Goal: Find contact information: Find contact information

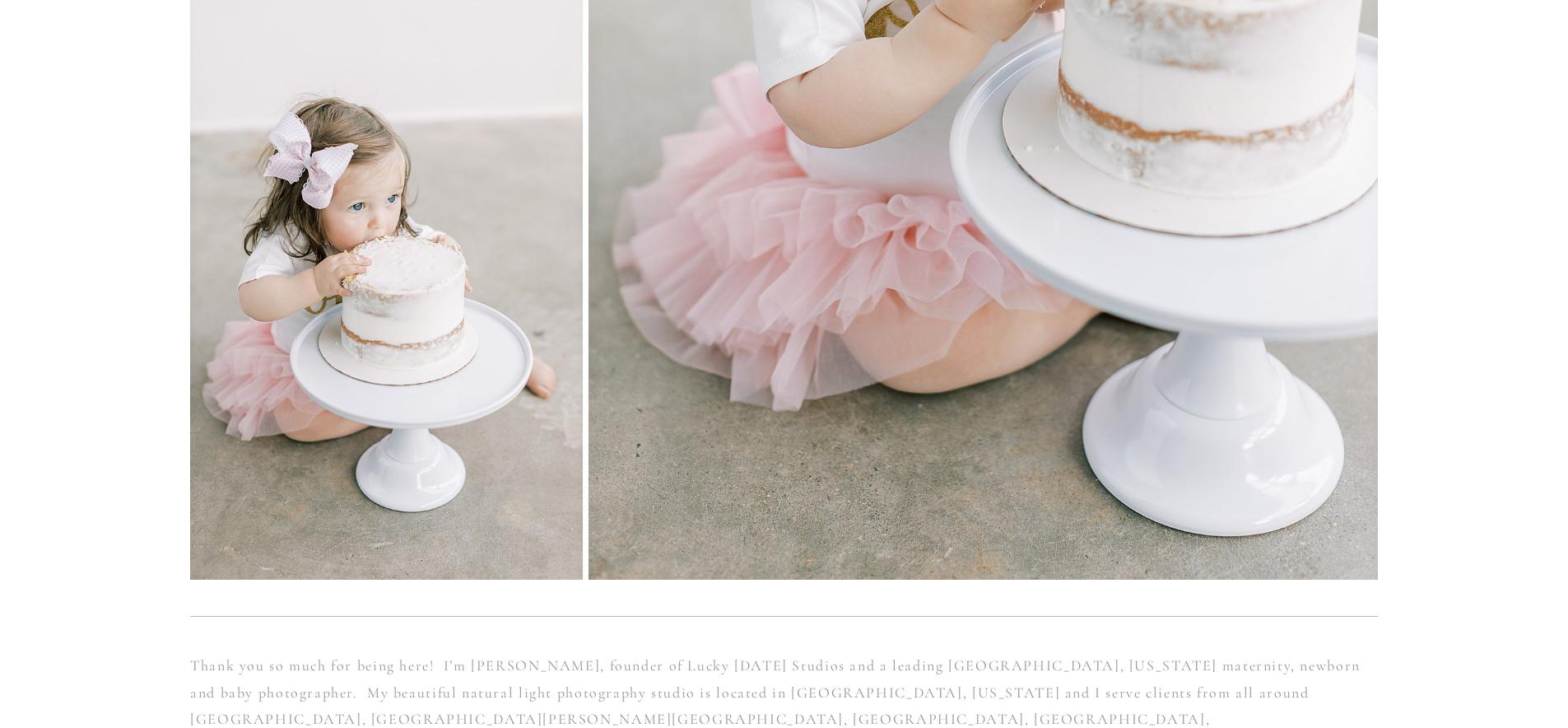
scroll to position [8801, 0]
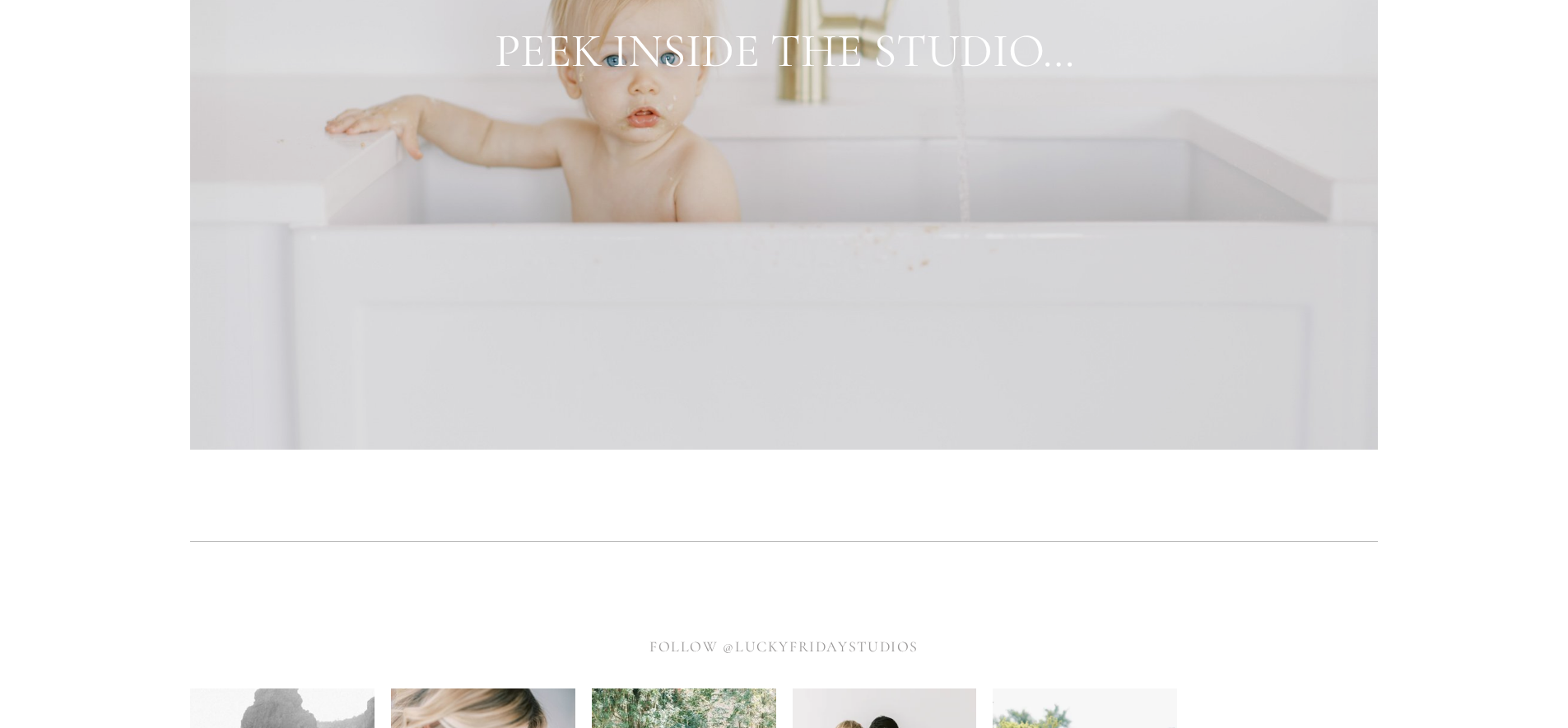
scroll to position [6713, 0]
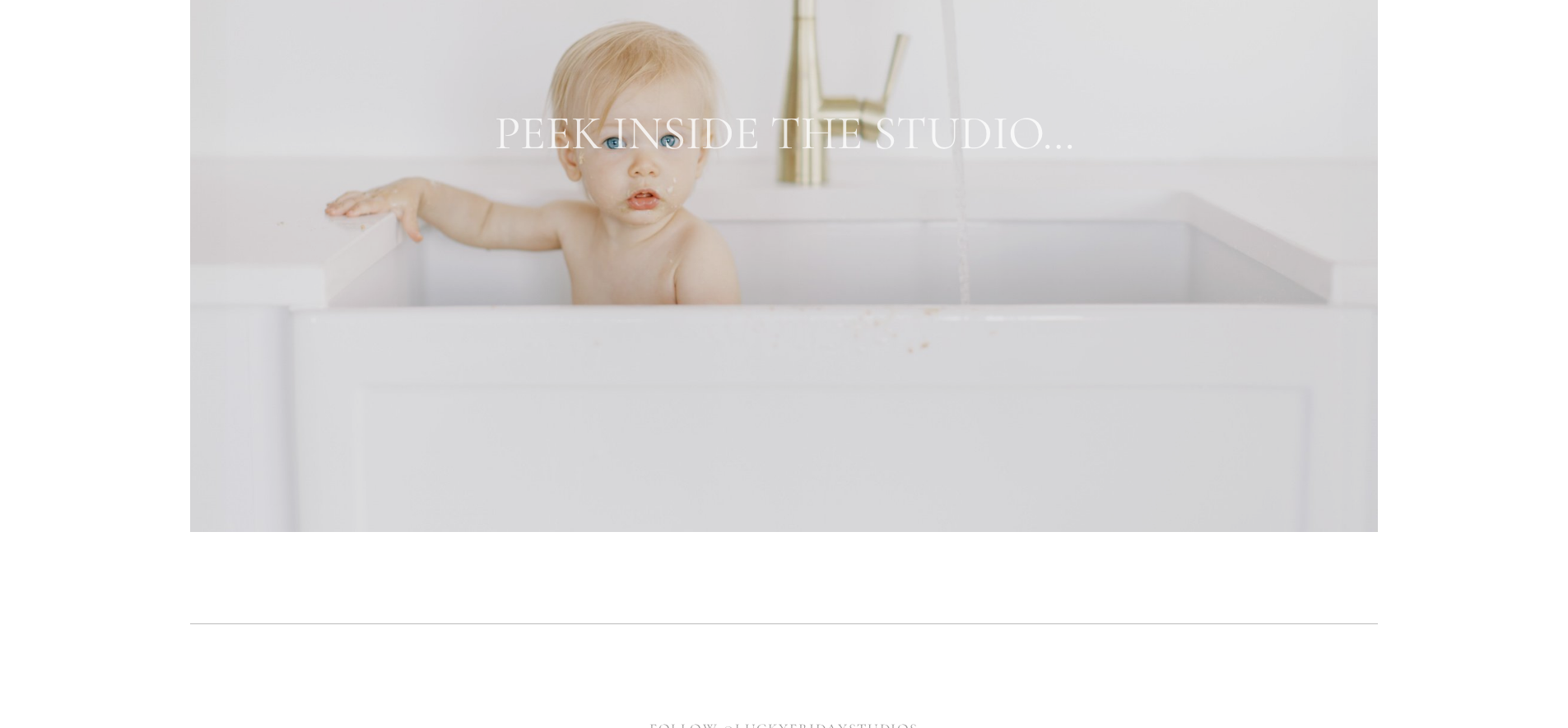
click at [768, 131] on link "PEEK INSIDE THE STUDIO…" at bounding box center [784, 134] width 580 height 57
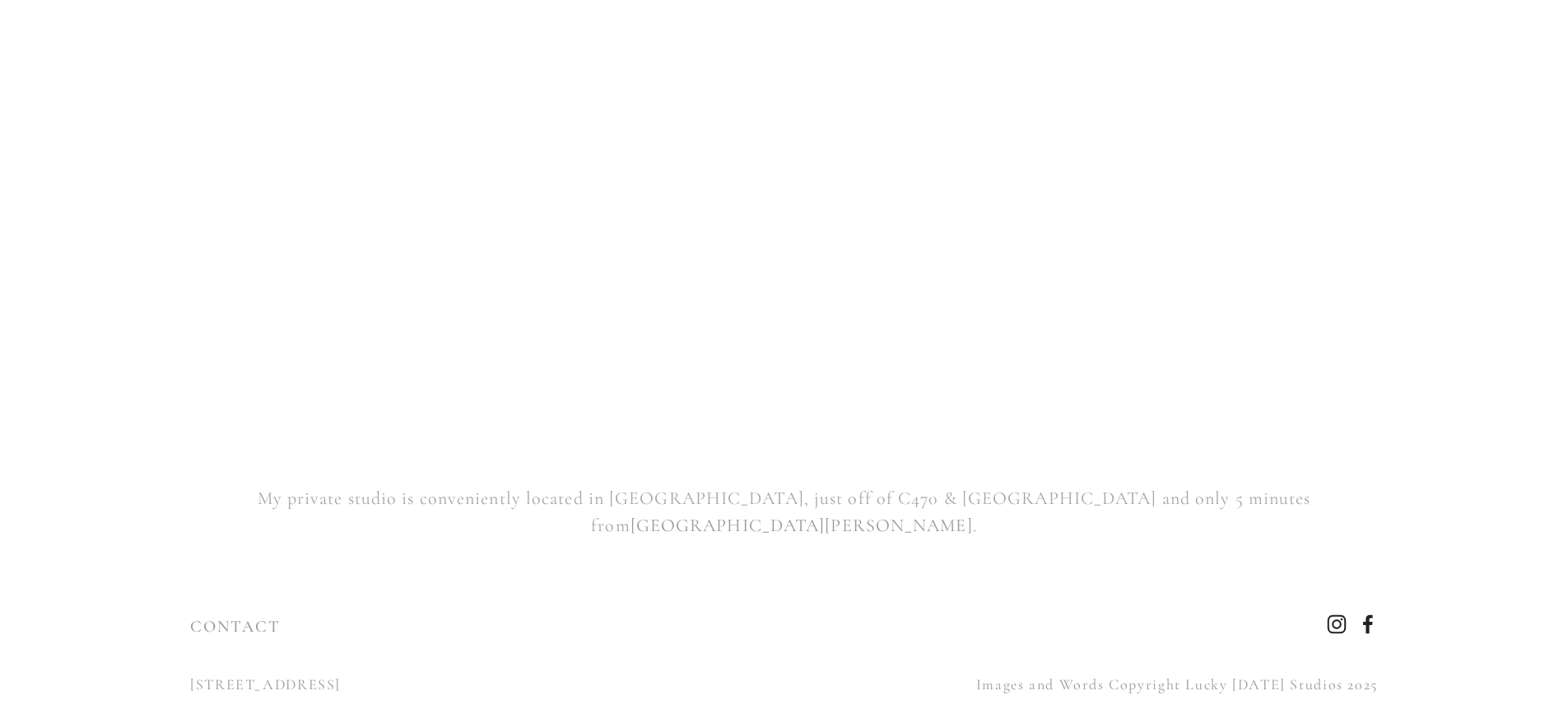
scroll to position [17833, 0]
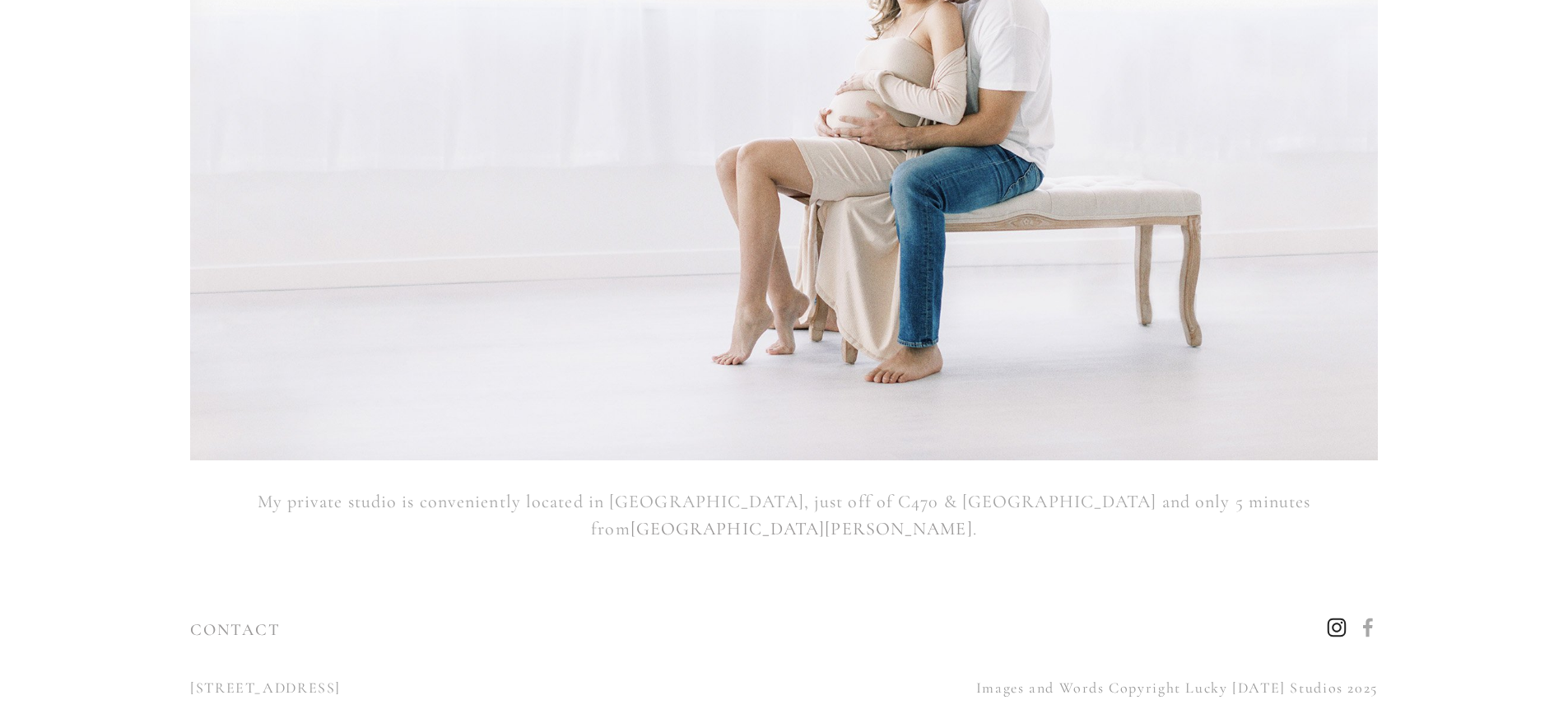
click at [1332, 608] on use "Instagram" at bounding box center [1336, 627] width 40 height 40
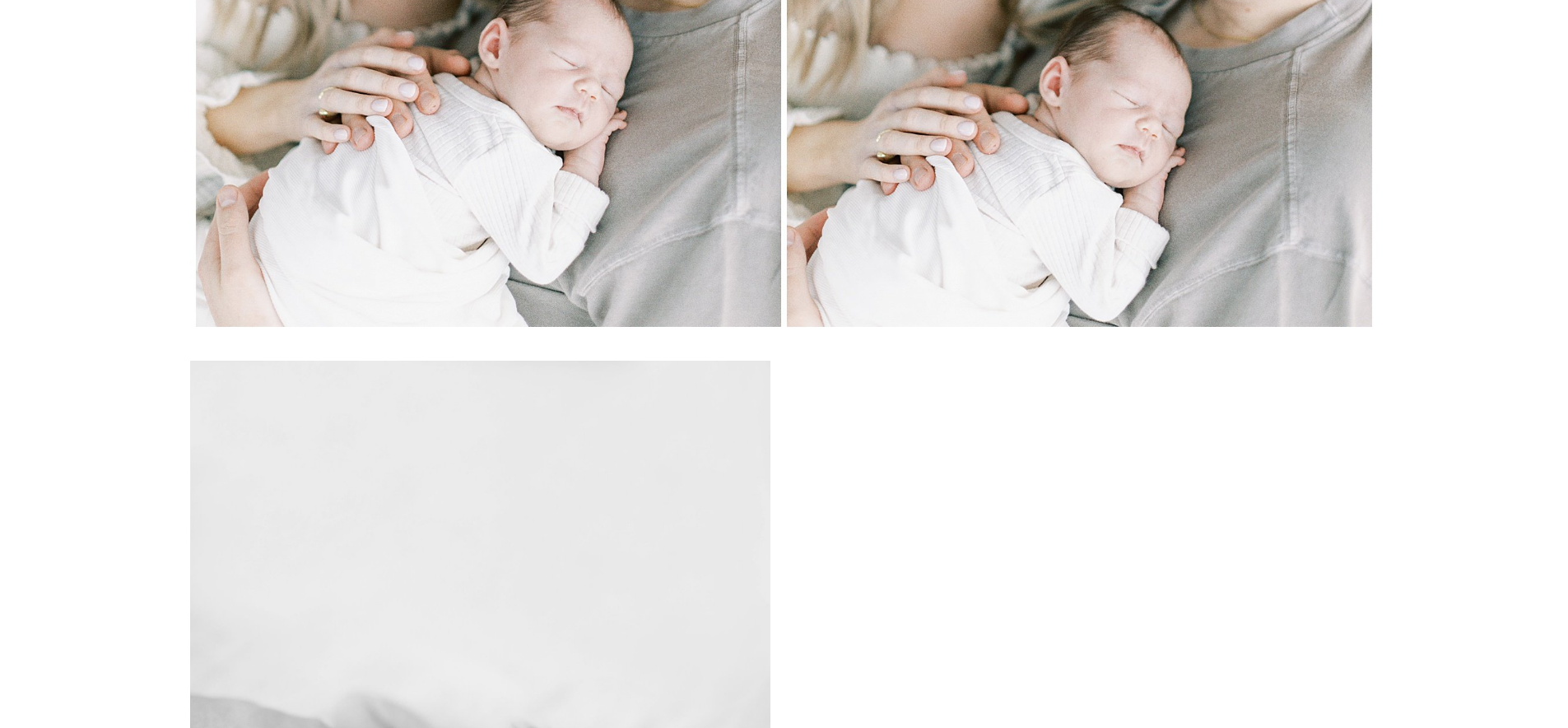
scroll to position [0, 0]
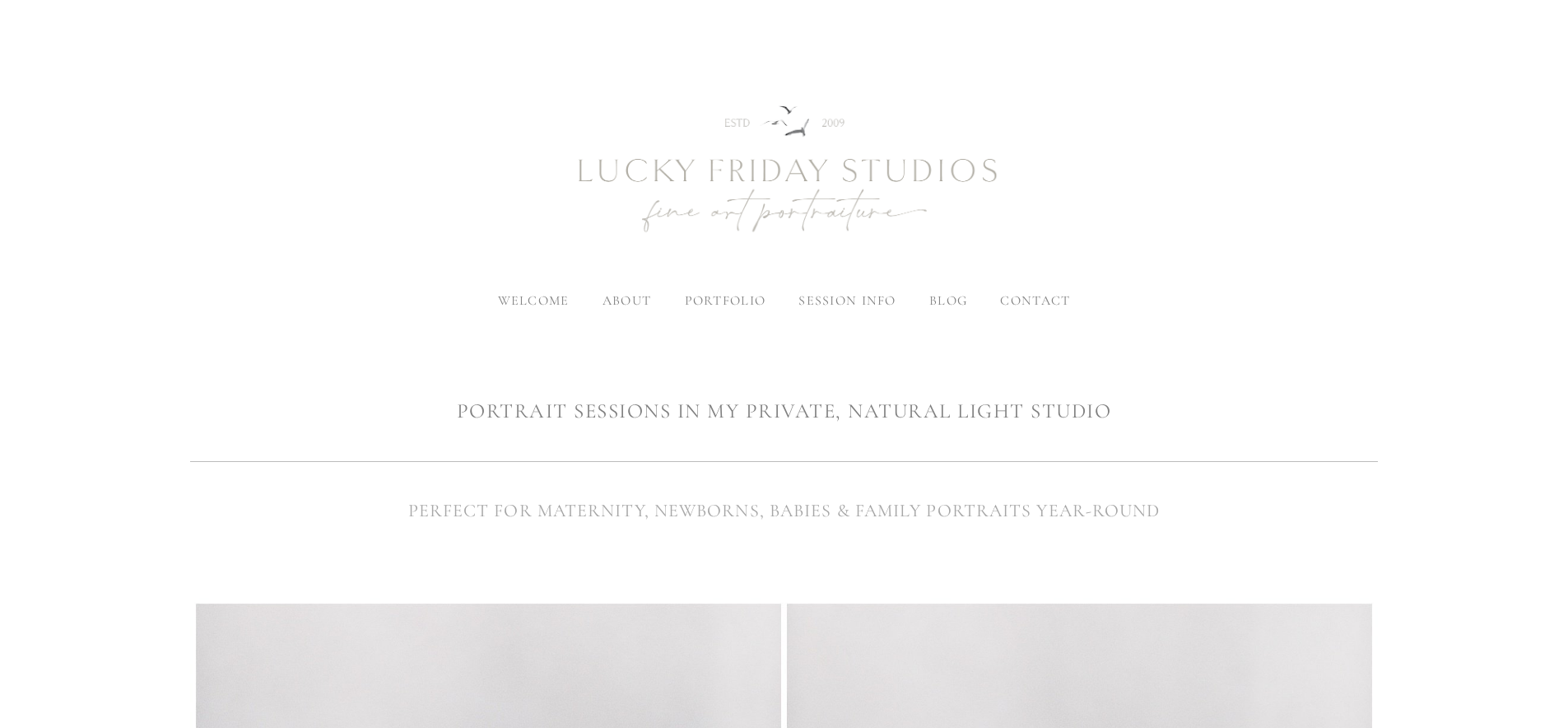
click at [1056, 302] on span "contact" at bounding box center [1035, 300] width 70 height 16
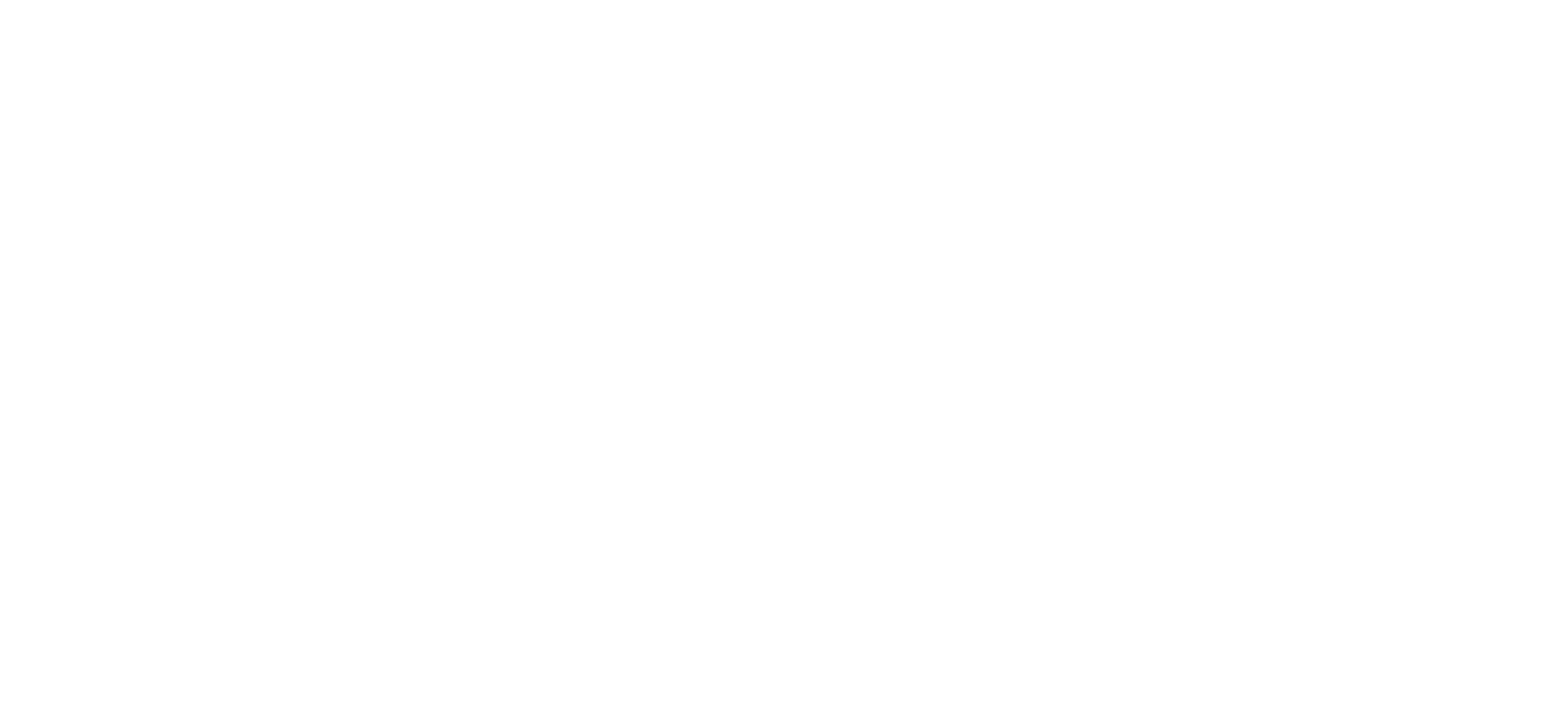
scroll to position [1382, 0]
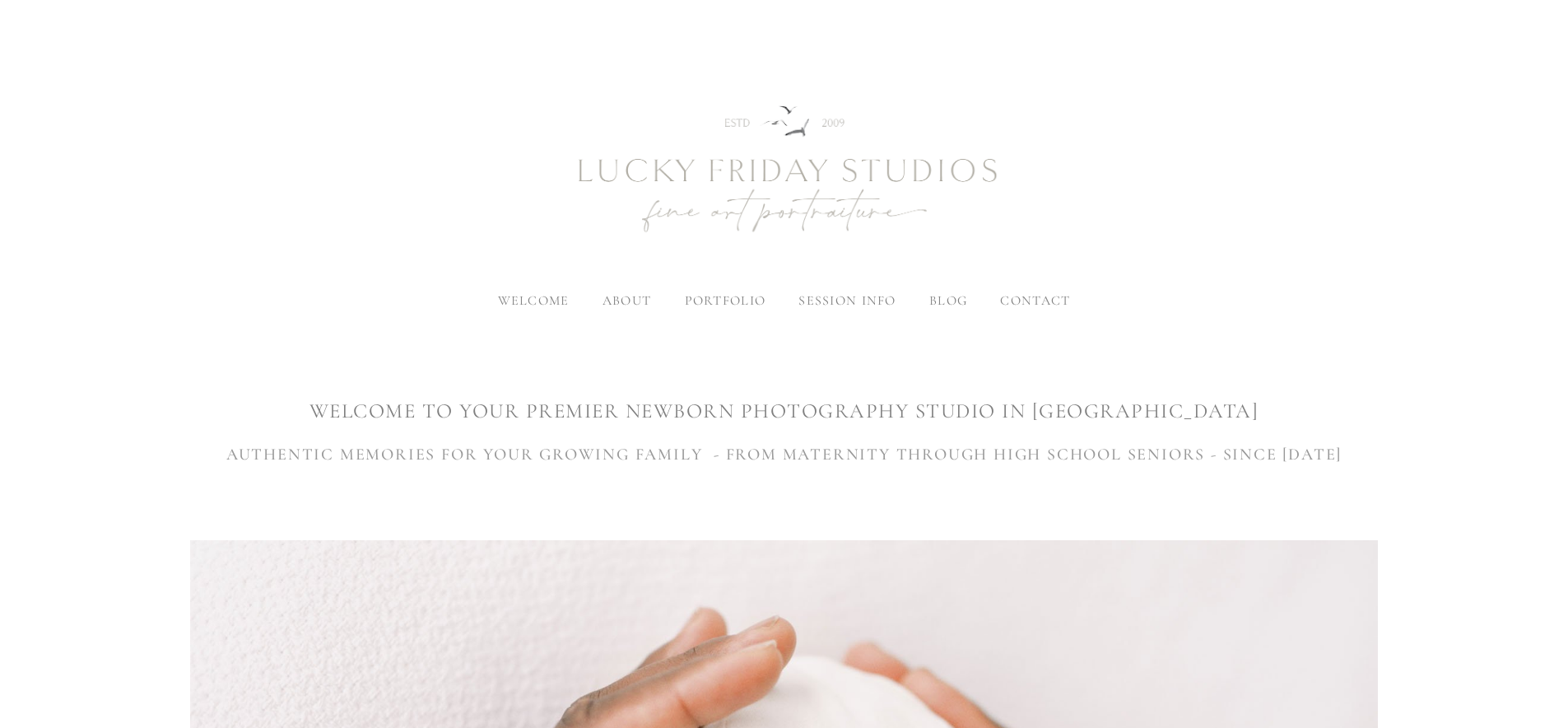
click at [1030, 298] on span "contact" at bounding box center [1035, 300] width 70 height 16
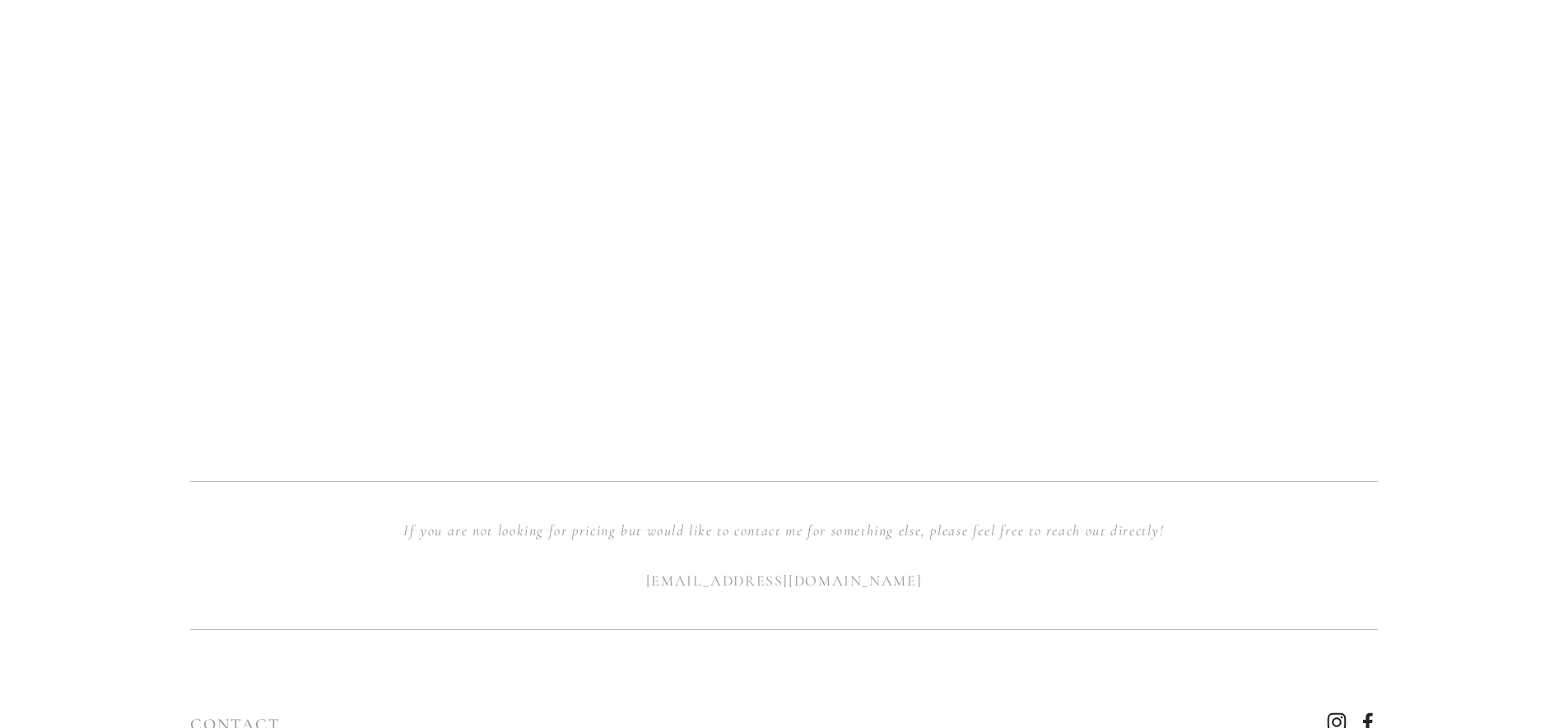
scroll to position [1678, 0]
